Goal: Task Accomplishment & Management: Manage account settings

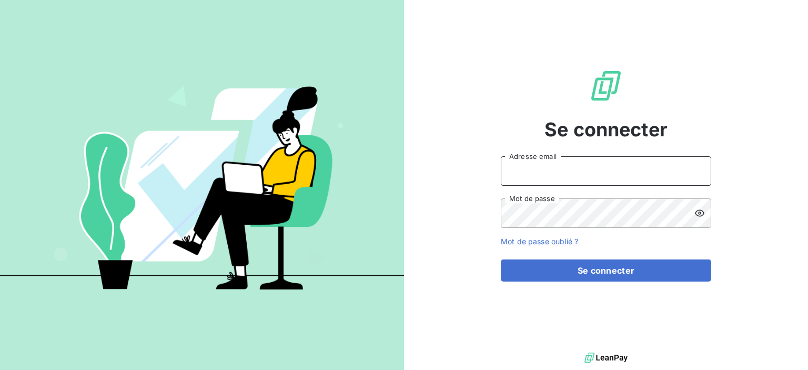
click at [581, 177] on input "Adresse email" at bounding box center [606, 170] width 211 height 29
type input "[PERSON_NAME][EMAIL_ADDRESS][PERSON_NAME][DOMAIN_NAME]"
click at [501, 259] on button "Se connecter" at bounding box center [606, 270] width 211 height 22
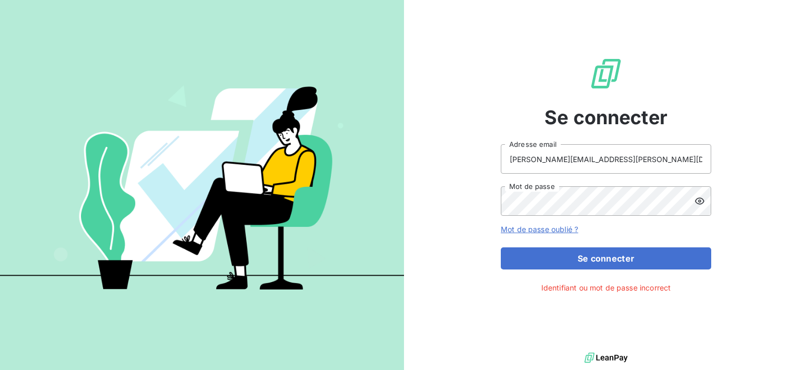
click at [696, 199] on icon at bounding box center [699, 201] width 9 height 7
click at [501, 247] on button "Se connecter" at bounding box center [606, 258] width 211 height 22
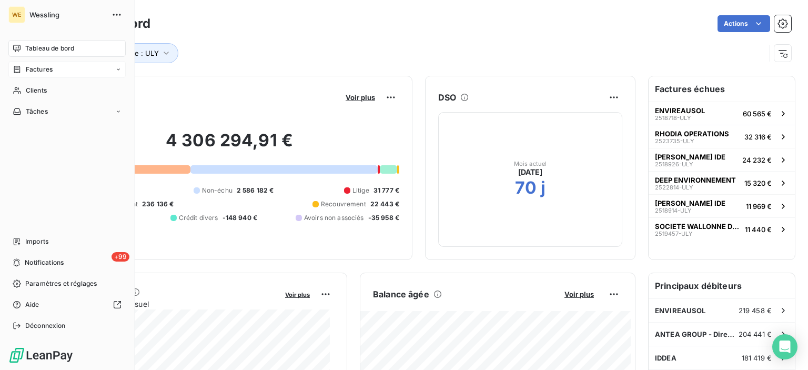
click at [59, 72] on div "Factures" at bounding box center [66, 69] width 117 height 17
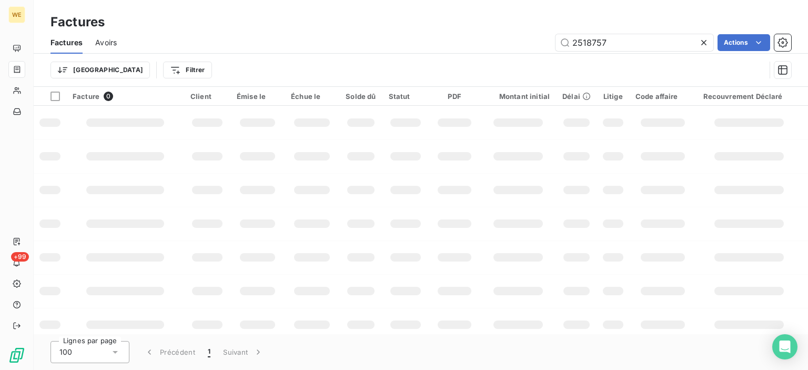
click at [699, 42] on icon at bounding box center [704, 42] width 11 height 11
click at [635, 43] on input "text" at bounding box center [635, 42] width 158 height 17
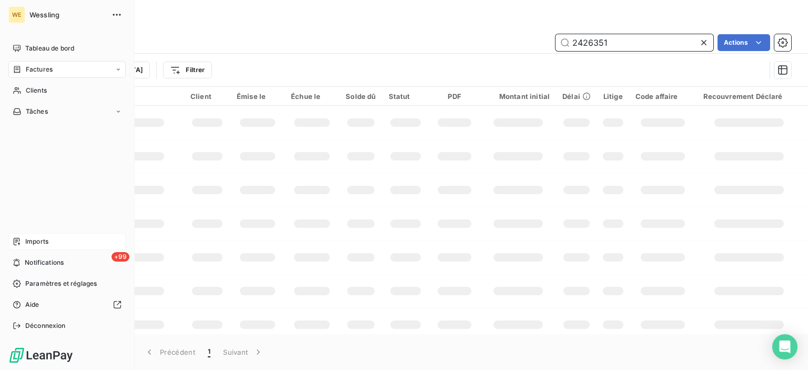
type input "2426351"
